Goal: Find specific page/section: Find specific page/section

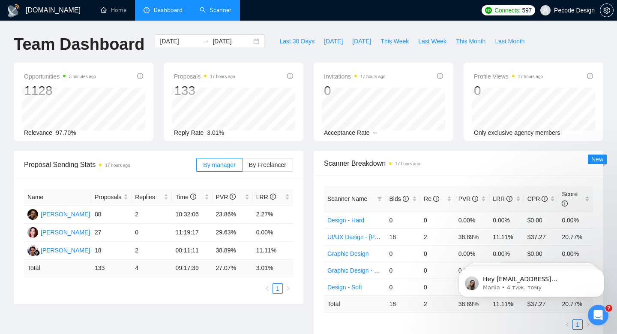
click at [211, 14] on link "Scanner" at bounding box center [216, 9] width 32 height 7
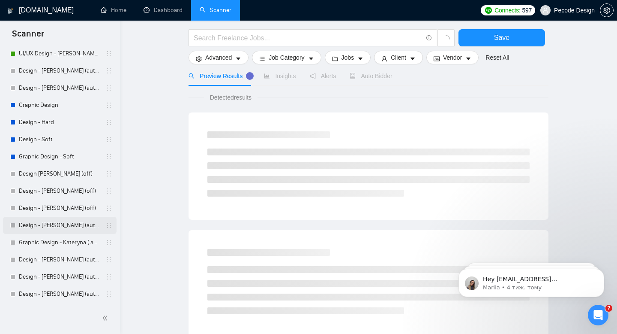
scroll to position [57, 0]
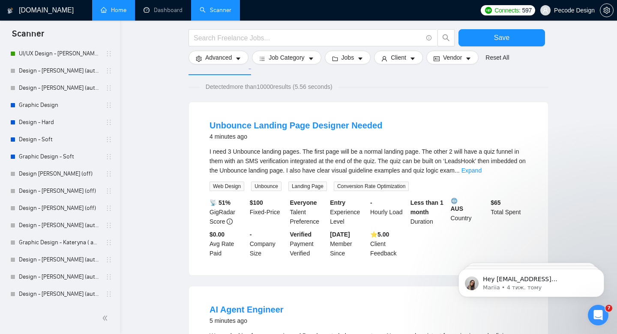
click at [107, 11] on link "Home" at bounding box center [114, 9] width 26 height 7
